Goal: Transaction & Acquisition: Purchase product/service

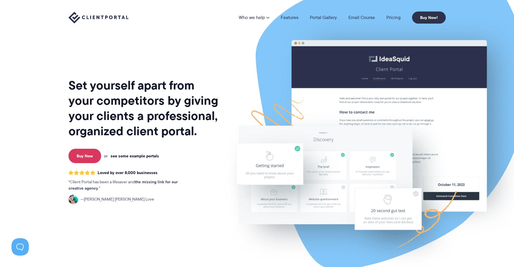
click at [139, 158] on link "see some example portals" at bounding box center [135, 155] width 48 height 5
click at [93, 156] on link "Buy Now" at bounding box center [85, 156] width 33 height 14
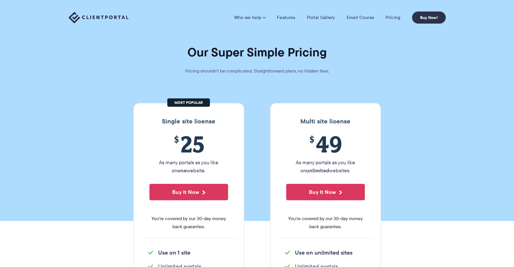
click at [176, 195] on button "Buy It Now" at bounding box center [188, 192] width 79 height 16
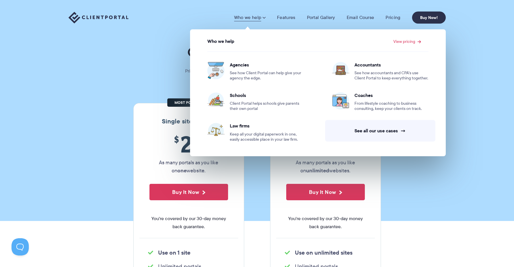
click at [103, 97] on section "Our Super Simple Pricing Pricing shouldn't be complicated. Straightforward plan…" at bounding box center [257, 110] width 514 height 221
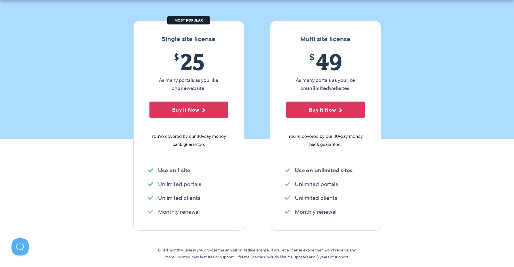
scroll to position [83, 0]
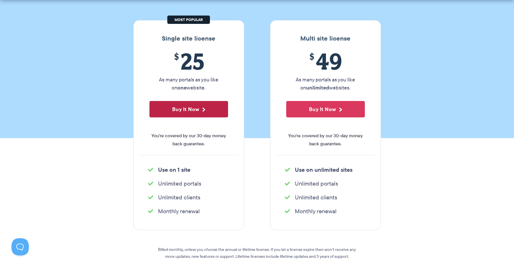
click at [200, 109] on button "Buy It Now" at bounding box center [188, 109] width 79 height 16
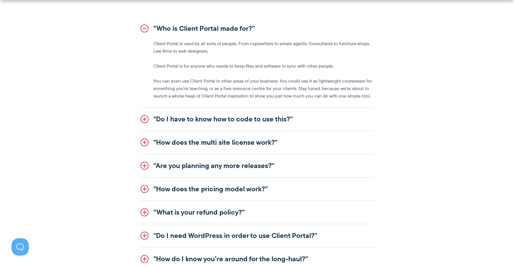
scroll to position [669, 0]
click at [211, 121] on link ""Do I have to know how to code to use this?”" at bounding box center [257, 118] width 233 height 23
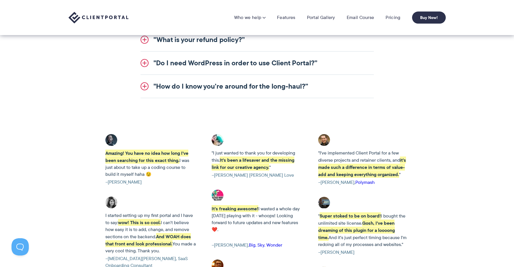
click at [219, 86] on link ""How do I know you’re around for the long-haul?”" at bounding box center [257, 86] width 233 height 23
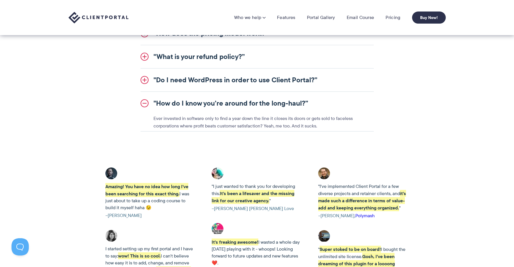
scroll to position [774, 0]
